Goal: Information Seeking & Learning: Learn about a topic

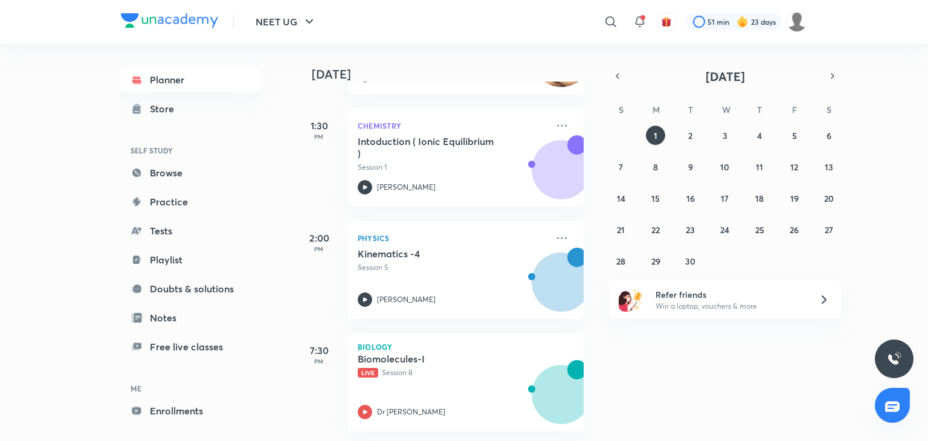
scroll to position [164, 0]
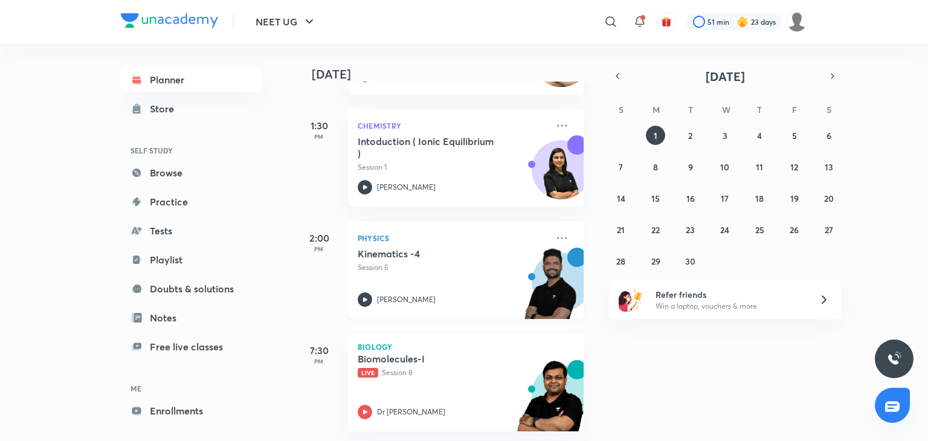
click at [380, 283] on div "Kinematics -4 Session 5 [PERSON_NAME]" at bounding box center [453, 277] width 190 height 59
